Goal: Task Accomplishment & Management: Manage account settings

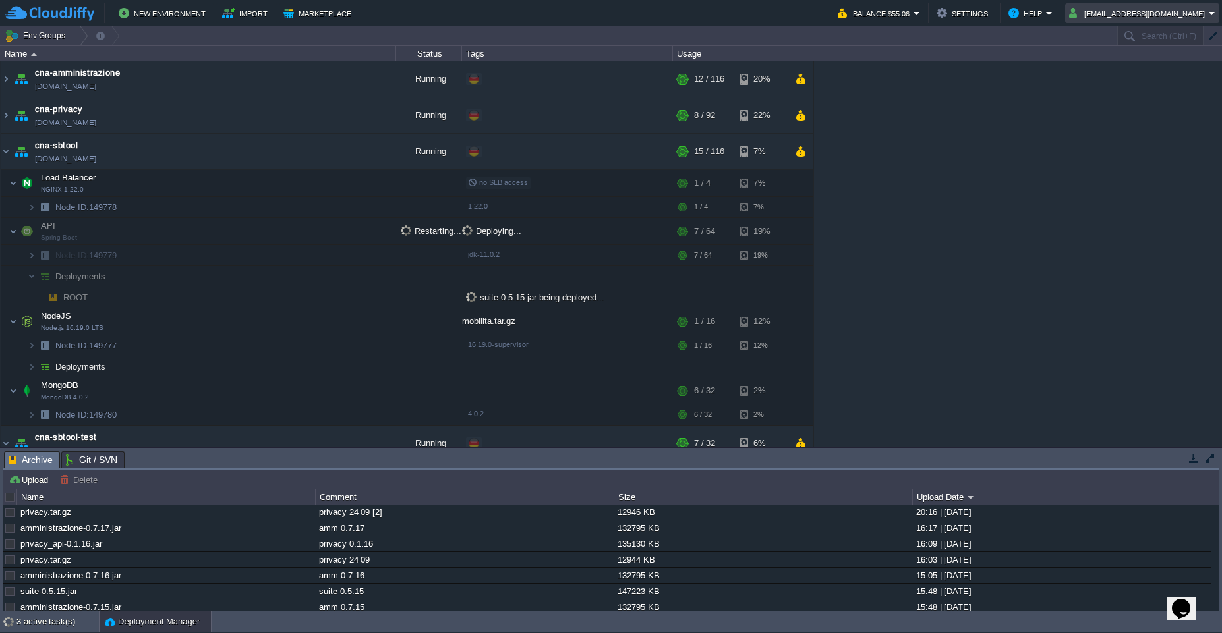
click at [1210, 17] on em "info@icity.tech" at bounding box center [1142, 13] width 146 height 16
click at [1167, 71] on link "Sign out" at bounding box center [1165, 70] width 101 height 15
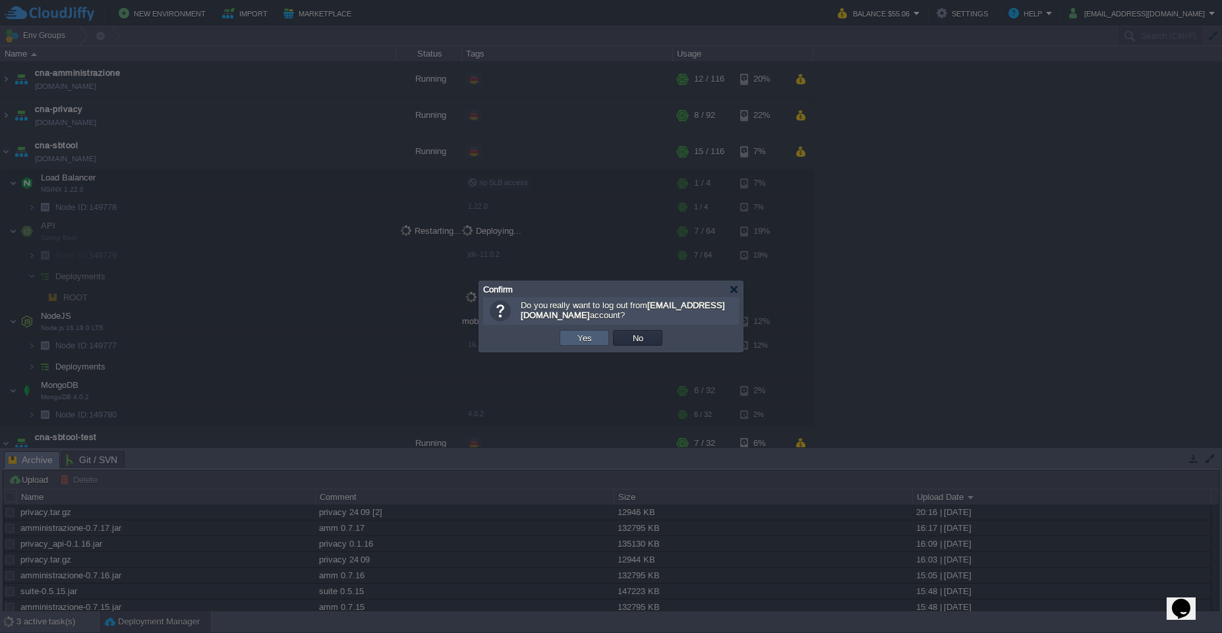
click at [584, 344] on td "Yes" at bounding box center [584, 338] width 49 height 16
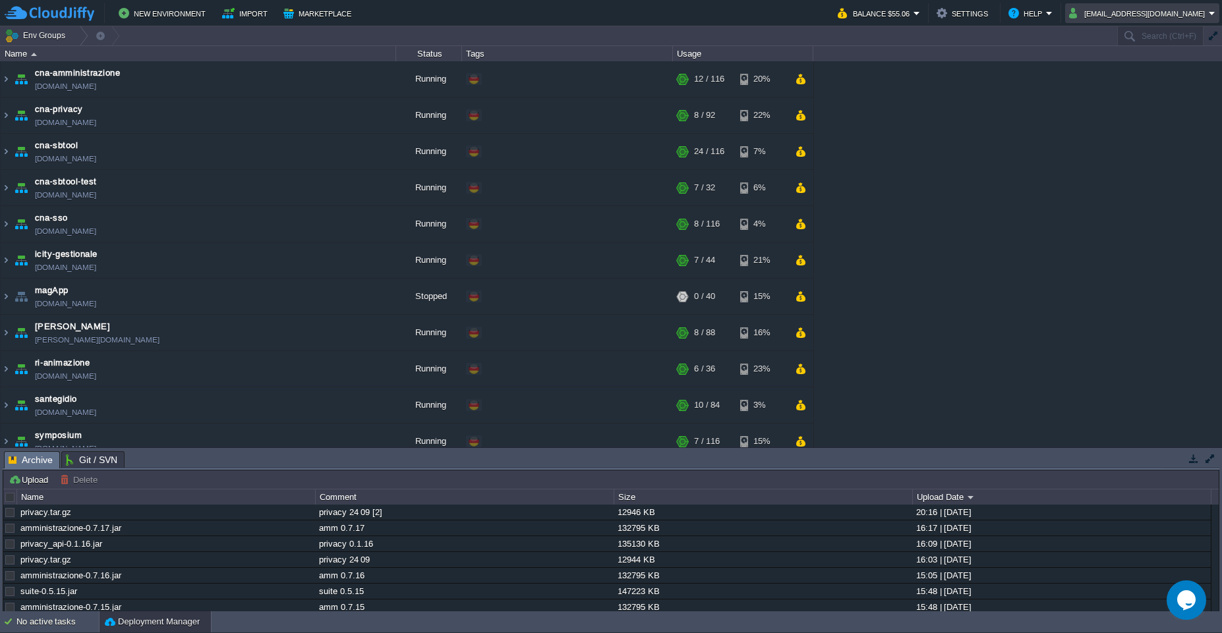
click at [1212, 18] on em "info@icity.tech" at bounding box center [1142, 13] width 146 height 16
click at [1155, 73] on span "Sign out" at bounding box center [1149, 70] width 32 height 10
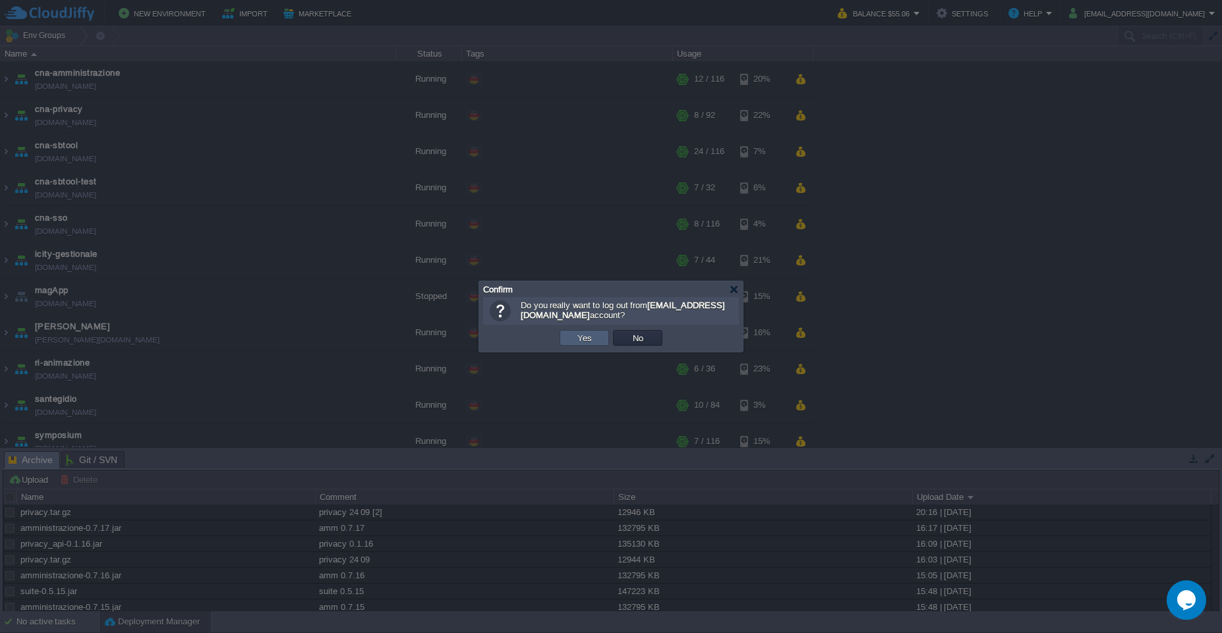
click at [595, 344] on td "Yes" at bounding box center [584, 338] width 49 height 16
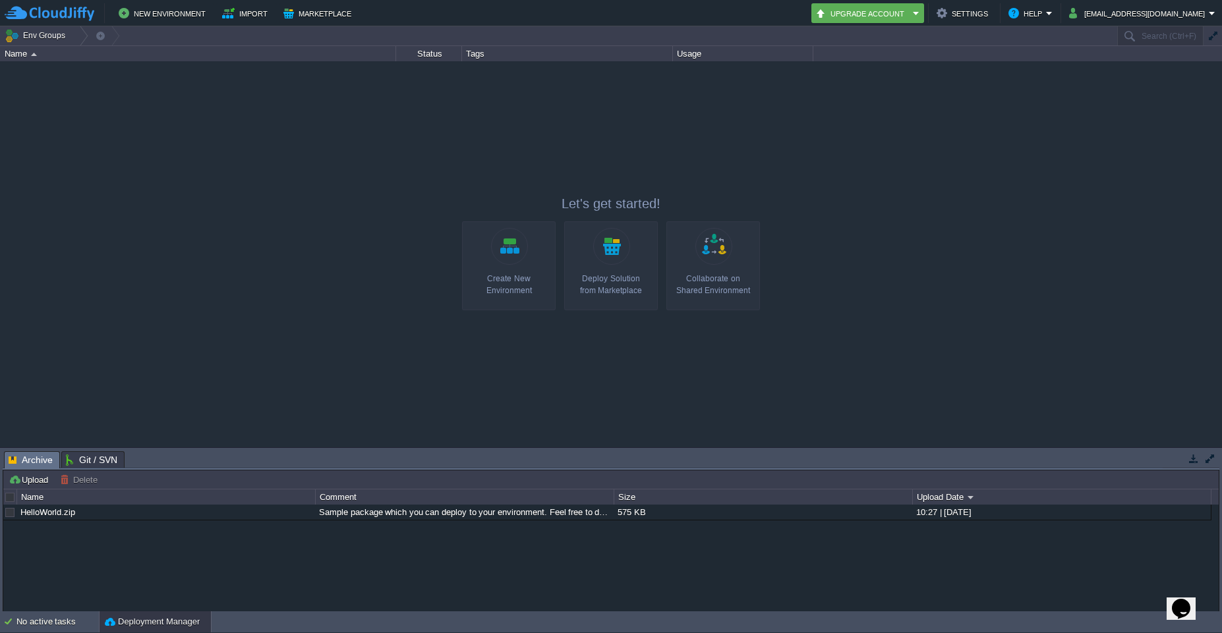
type input "Search (Ctrl+F)"
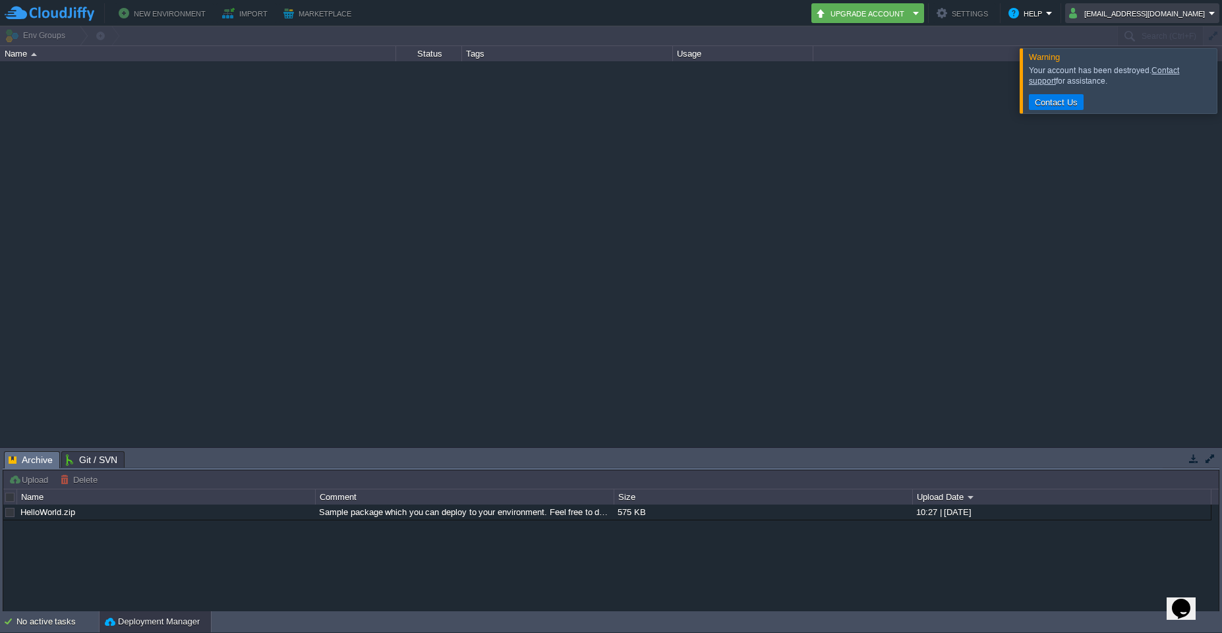
click at [1209, 16] on em "[EMAIL_ADDRESS][DOMAIN_NAME]" at bounding box center [1142, 13] width 146 height 16
click at [1043, 72] on span "Sign out" at bounding box center [1044, 70] width 32 height 10
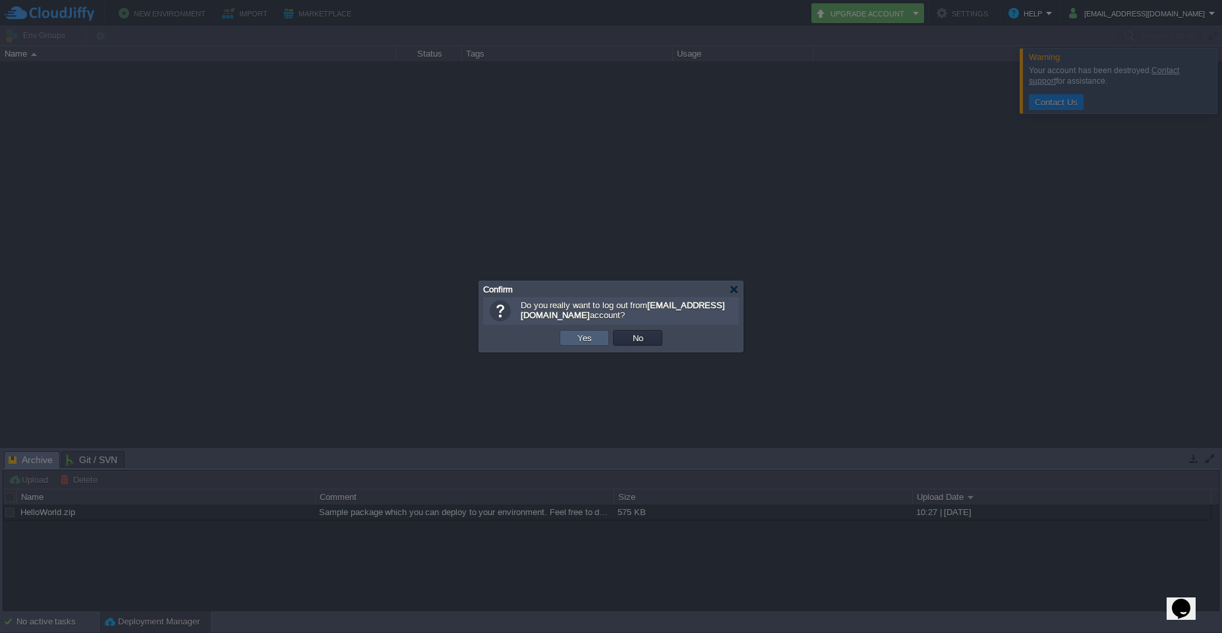
click at [577, 338] on button "Yes" at bounding box center [584, 338] width 22 height 12
